Goal: Navigation & Orientation: Find specific page/section

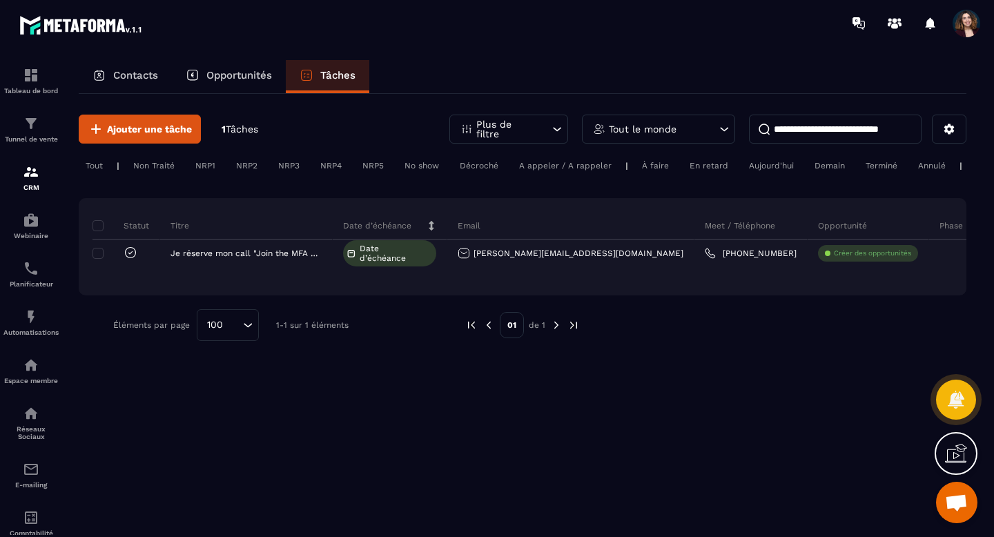
scroll to position [3138, 0]
click at [249, 71] on p "Opportunités" at bounding box center [239, 75] width 66 height 12
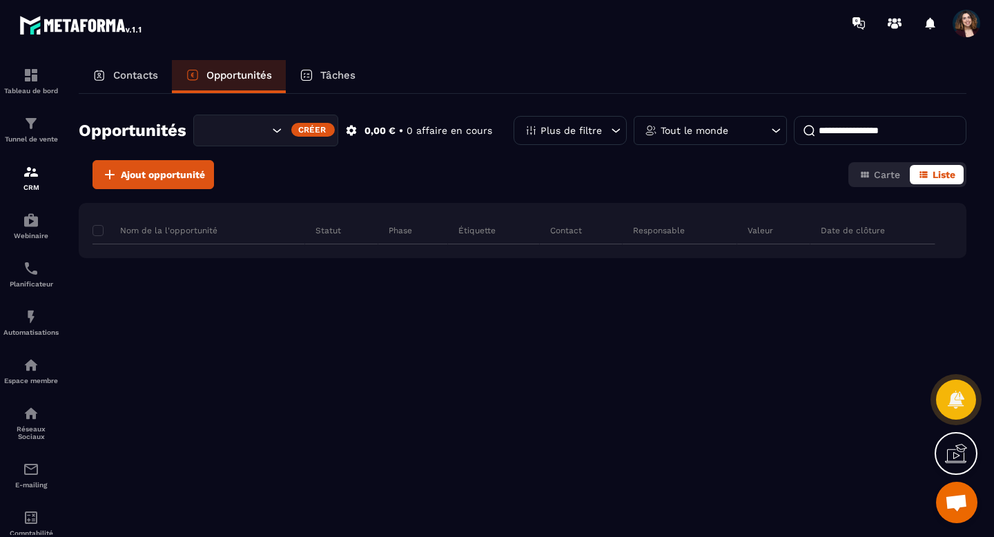
click at [280, 137] on div "Search for option" at bounding box center [265, 131] width 145 height 32
click at [303, 126] on div "Créer" at bounding box center [312, 130] width 43 height 14
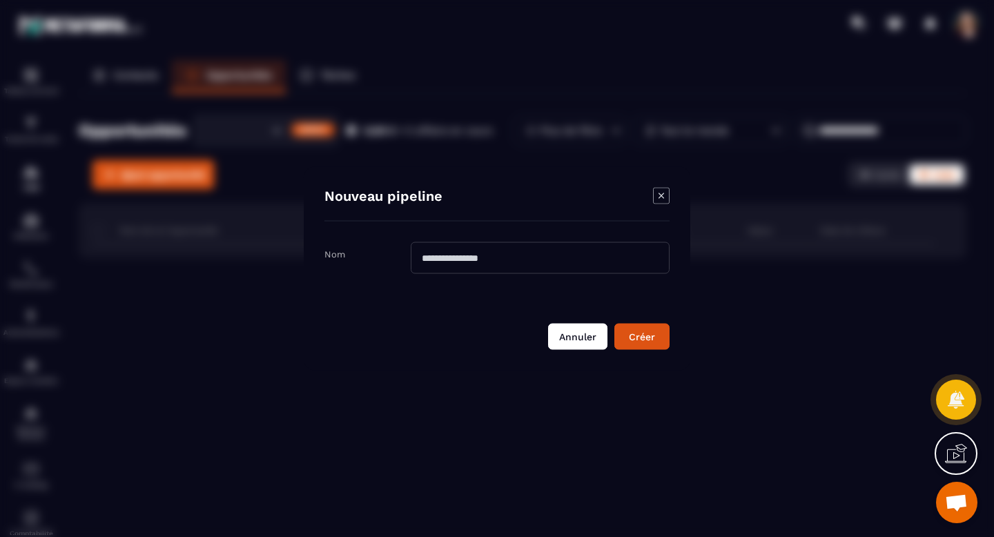
click at [574, 336] on button "Annuler" at bounding box center [577, 337] width 59 height 26
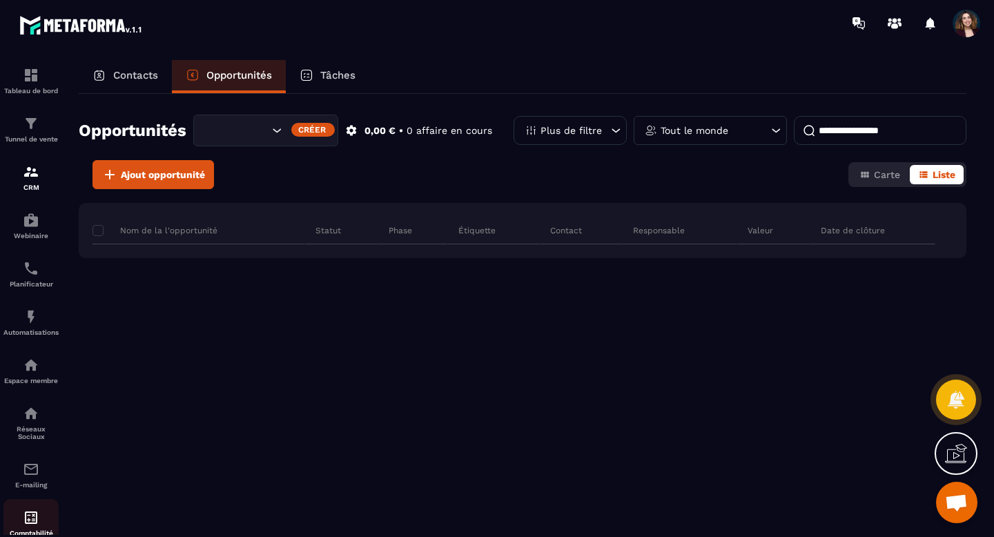
scroll to position [90, 0]
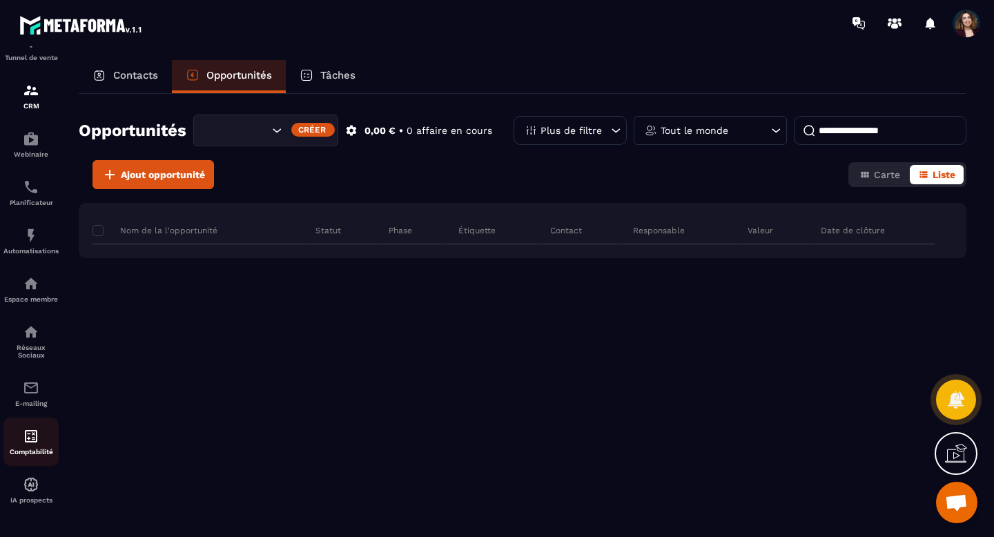
click at [28, 448] on p "Comptabilité" at bounding box center [30, 452] width 55 height 8
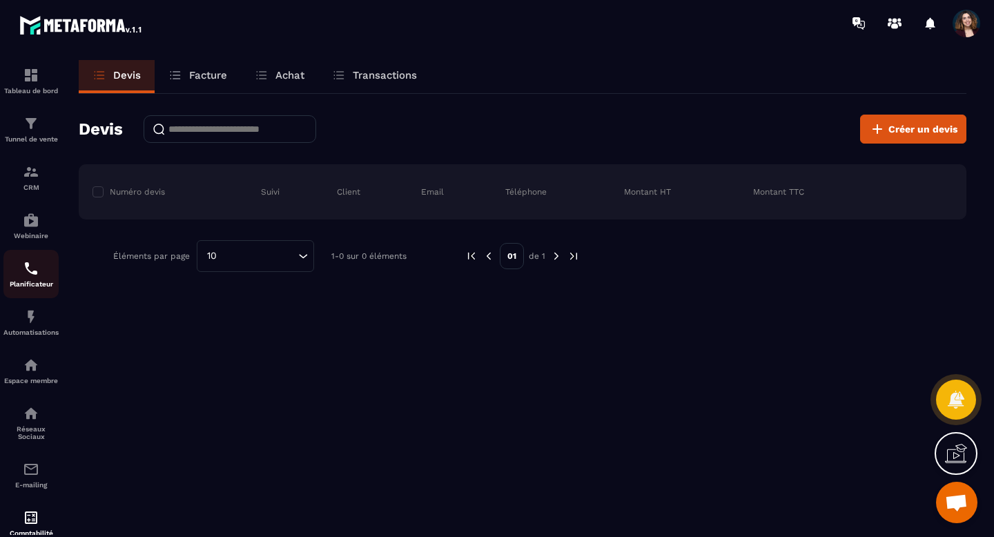
click at [29, 284] on p "Planificateur" at bounding box center [30, 284] width 55 height 8
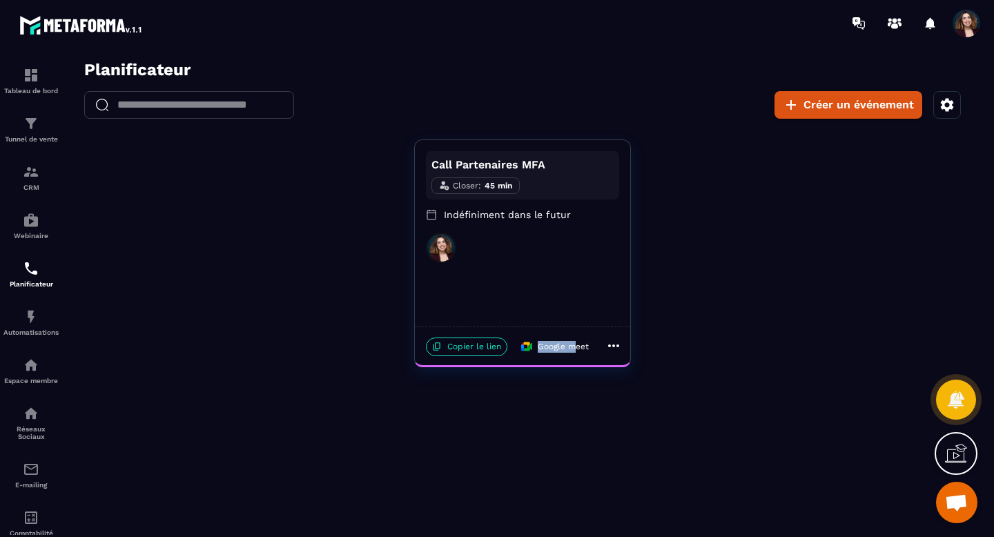
drag, startPoint x: 521, startPoint y: 346, endPoint x: 574, endPoint y: 342, distance: 54.0
click at [574, 342] on p "Google meet" at bounding box center [555, 347] width 84 height 20
click at [539, 400] on div "Planificateur ​ ​ Créer un événement Call Partenaires MFA Closer : 45 min Indéf…" at bounding box center [522, 302] width 915 height 485
click at [29, 325] on img at bounding box center [31, 317] width 17 height 17
click at [37, 440] on p "Réseaux Sociaux" at bounding box center [30, 432] width 55 height 15
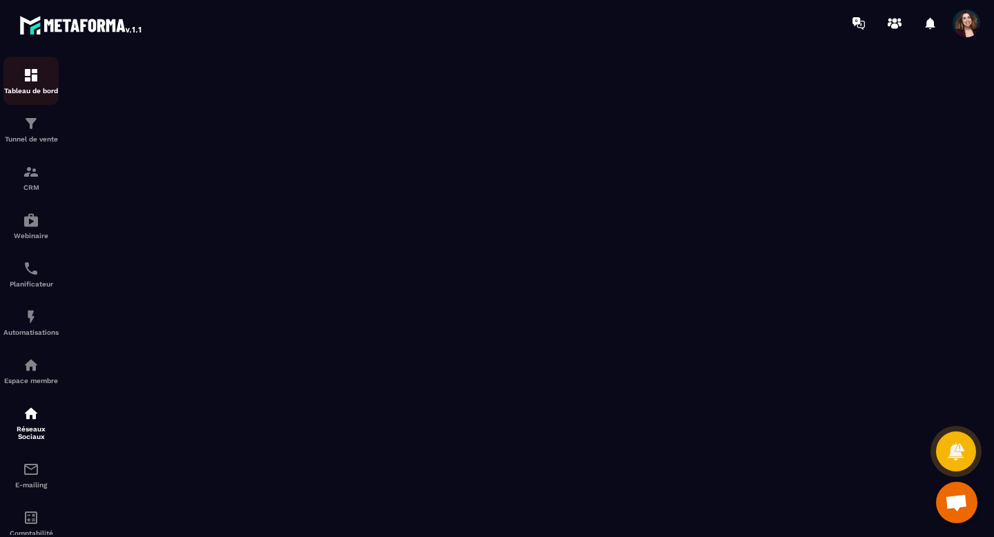
click at [34, 79] on img at bounding box center [31, 75] width 17 height 17
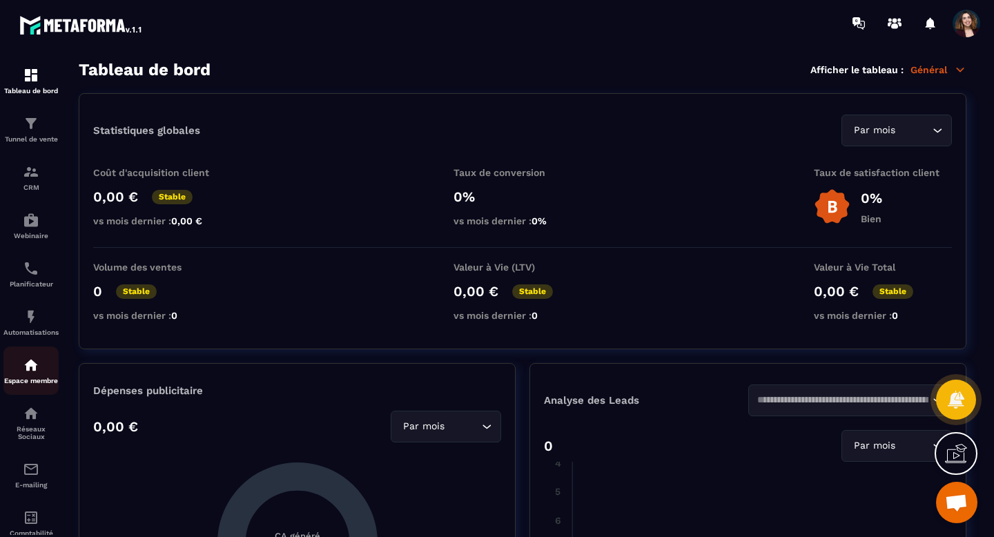
click at [32, 365] on img at bounding box center [31, 365] width 17 height 17
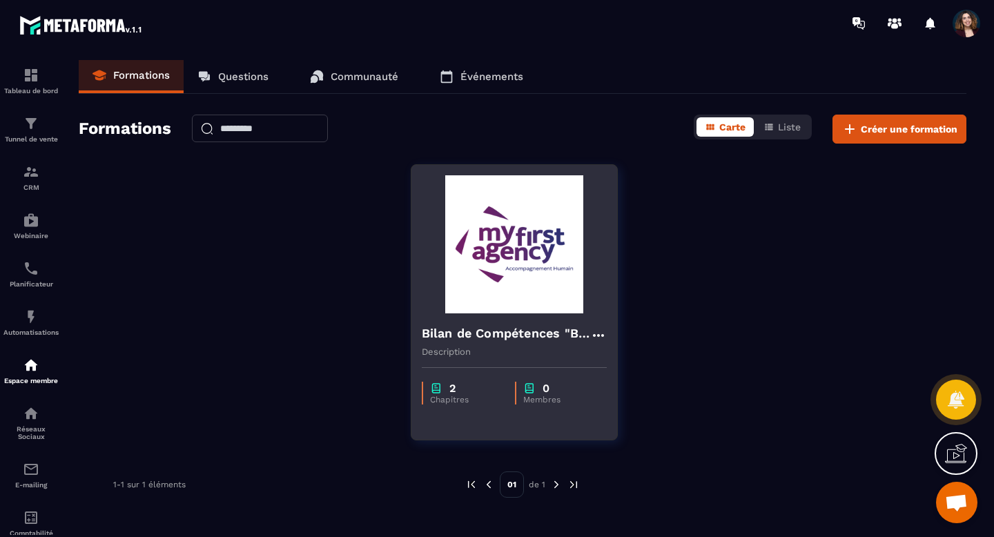
click at [503, 278] on img at bounding box center [514, 244] width 185 height 138
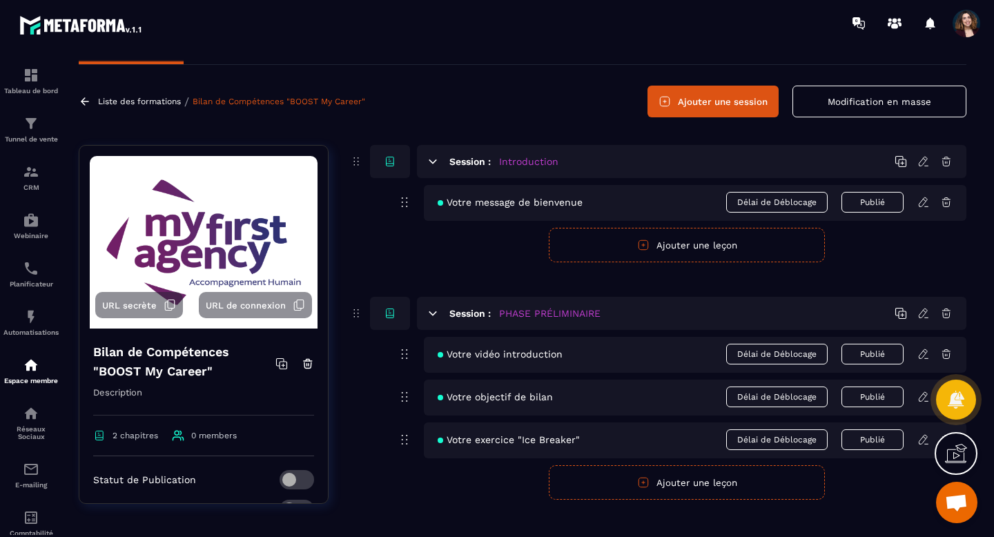
scroll to position [46, 0]
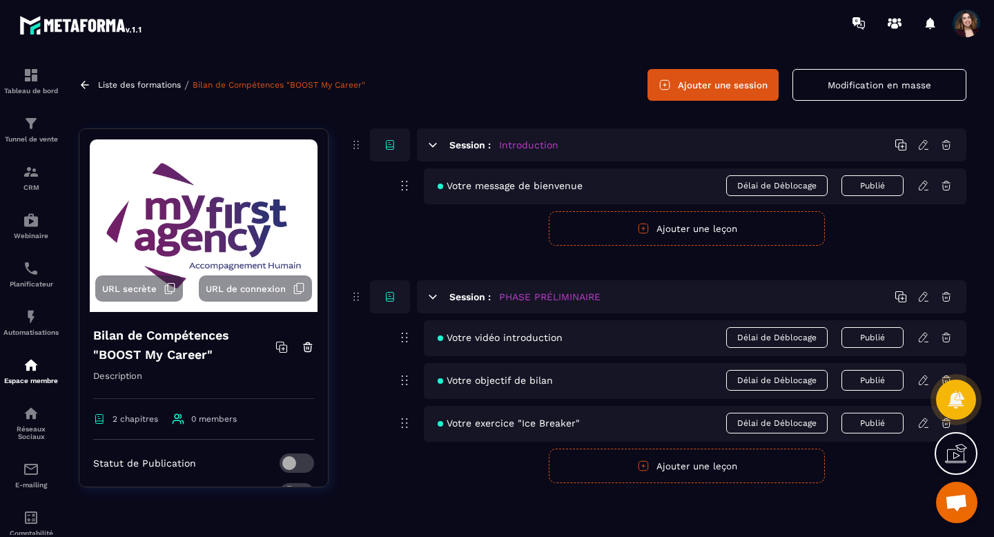
click at [503, 348] on div "Votre vidéo introduction Délai de Déblocage Publié" at bounding box center [695, 338] width 543 height 36
click at [501, 340] on span "Votre vidéo introduction" at bounding box center [500, 337] width 125 height 11
click at [929, 338] on icon at bounding box center [924, 337] width 12 height 12
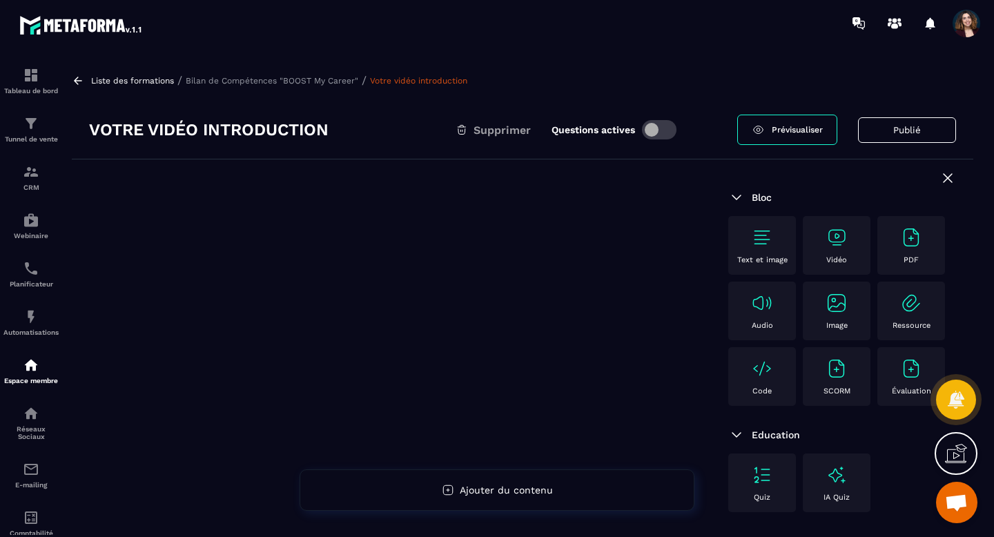
click at [208, 80] on p "Bilan de Compétences "BOOST My Career"" at bounding box center [272, 81] width 173 height 10
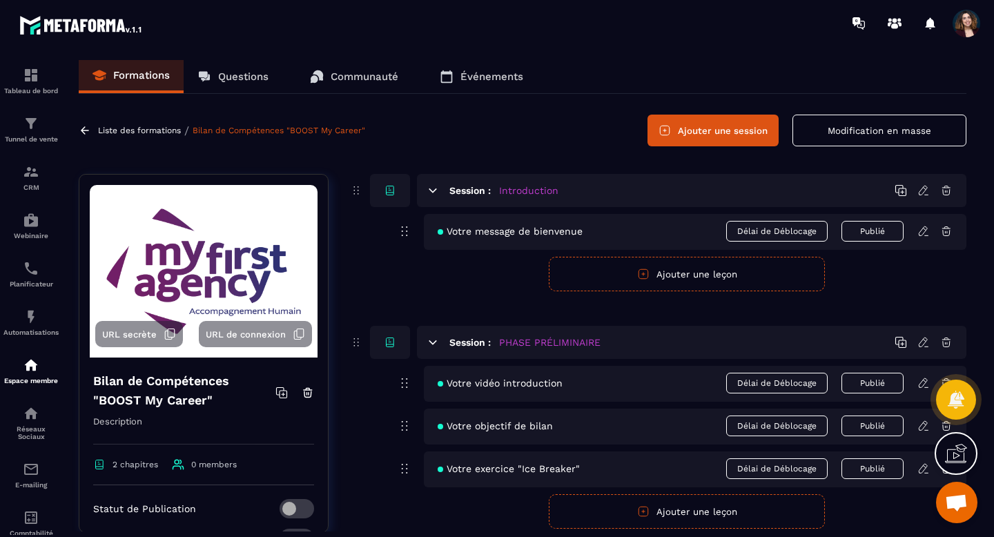
scroll to position [46, 0]
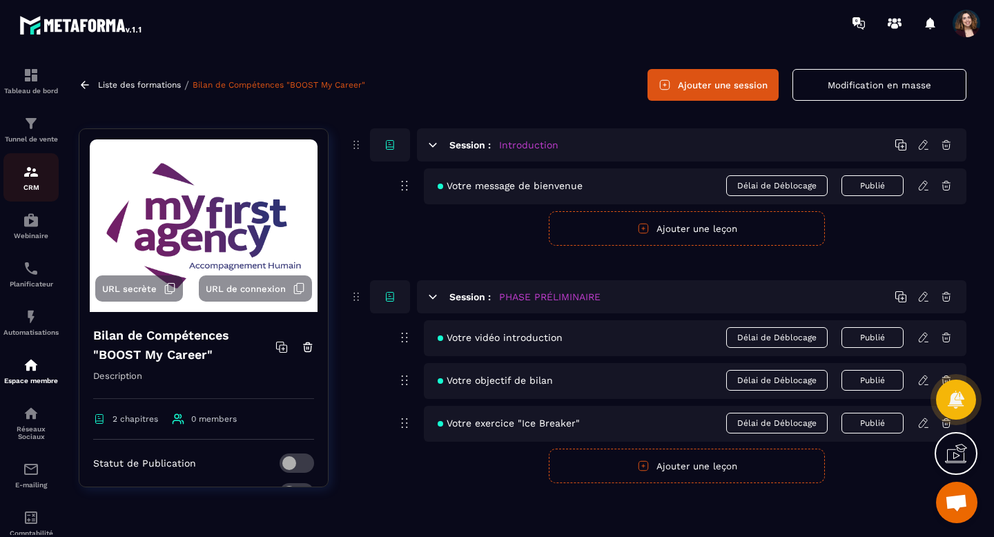
click at [27, 186] on p "CRM" at bounding box center [30, 188] width 55 height 8
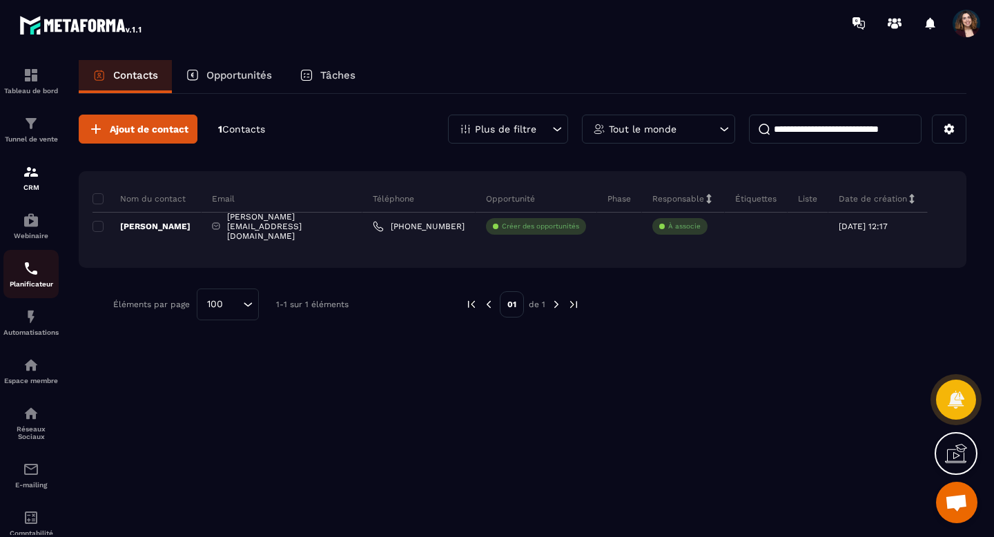
click at [30, 280] on div "Planificateur" at bounding box center [30, 274] width 55 height 28
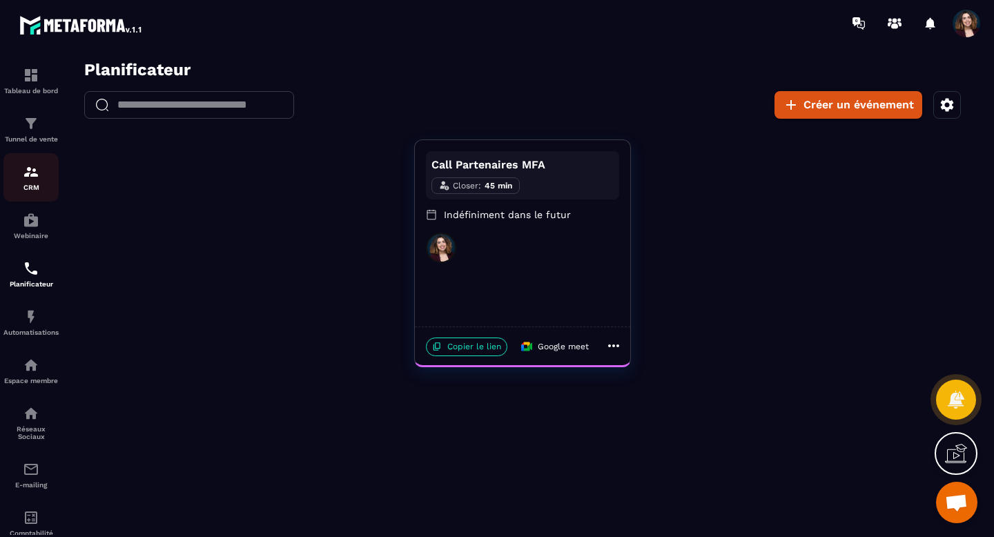
click at [35, 169] on img at bounding box center [31, 172] width 17 height 17
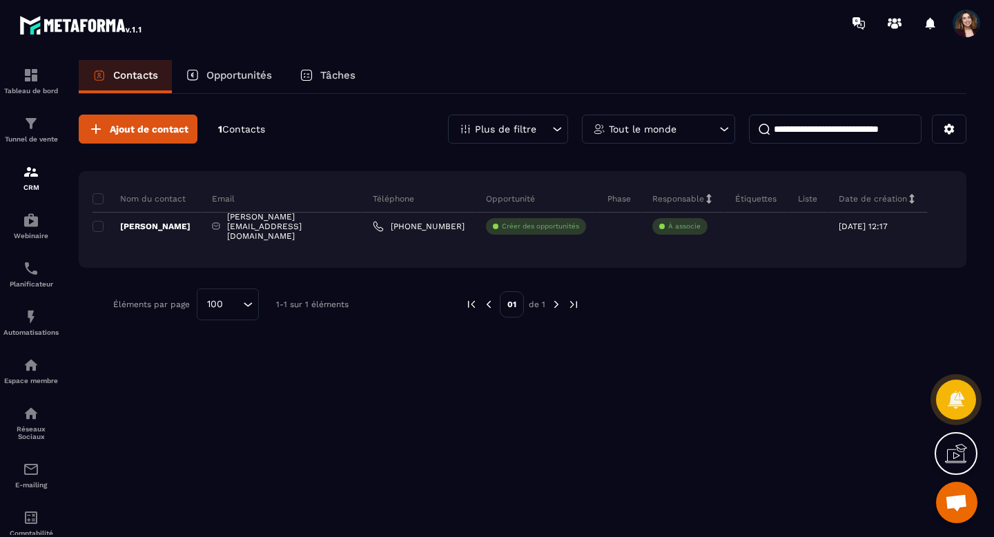
click at [330, 69] on p "Tâches" at bounding box center [337, 75] width 35 height 12
